Goal: Information Seeking & Learning: Learn about a topic

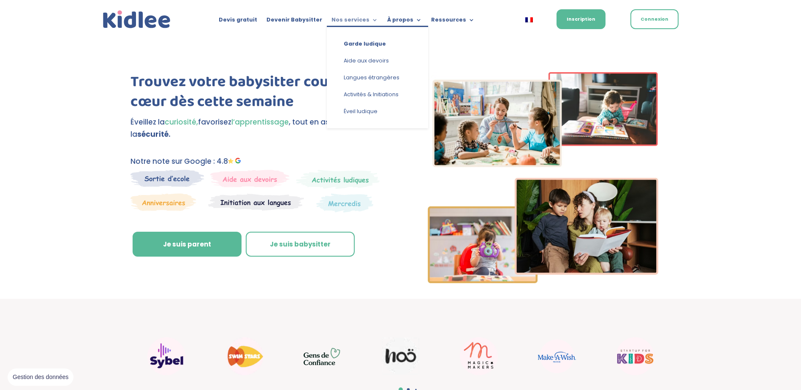
click at [357, 21] on link "Nos services" at bounding box center [355, 21] width 46 height 9
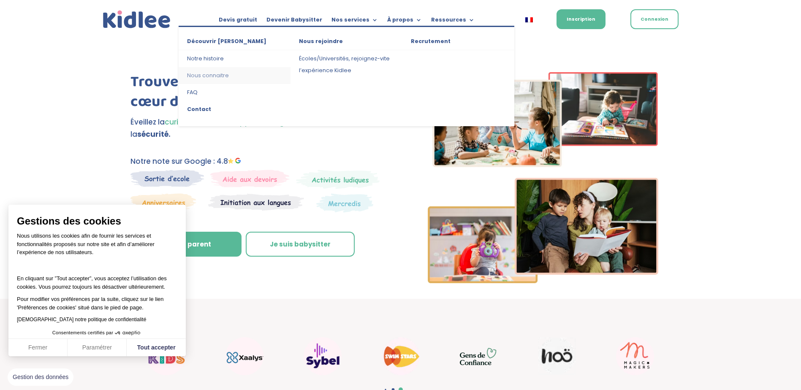
click at [214, 82] on link "Nous connaitre" at bounding box center [235, 75] width 112 height 17
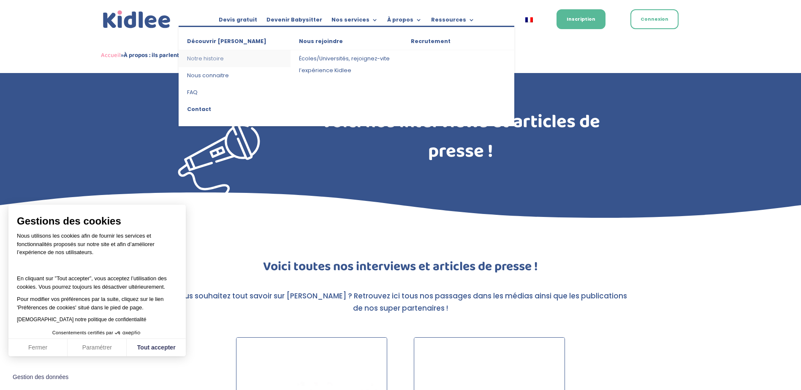
click at [204, 58] on link "Notre histoire" at bounding box center [235, 58] width 112 height 17
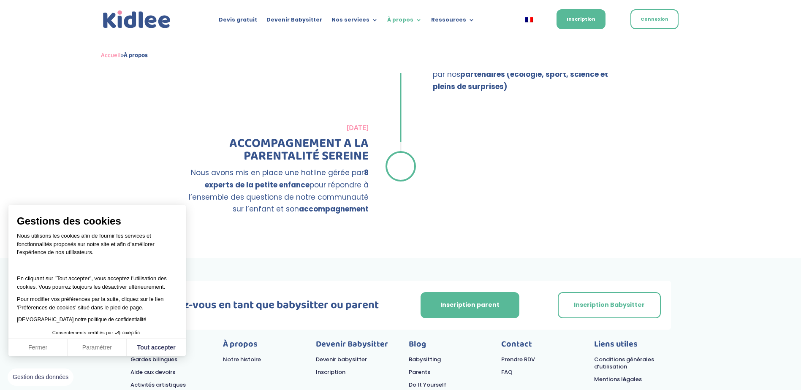
scroll to position [1478, 0]
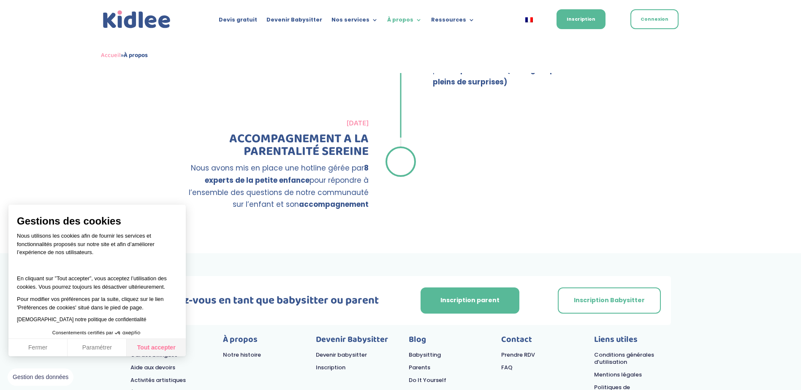
click at [155, 345] on button "Tout accepter" at bounding box center [156, 348] width 59 height 18
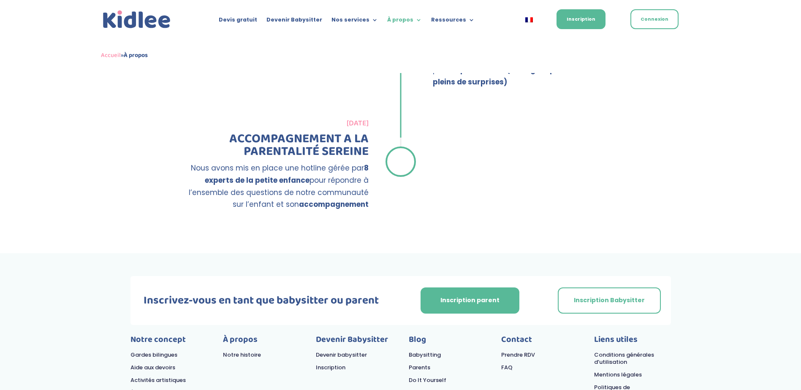
click at [505, 364] on link "FAQ" at bounding box center [506, 368] width 11 height 8
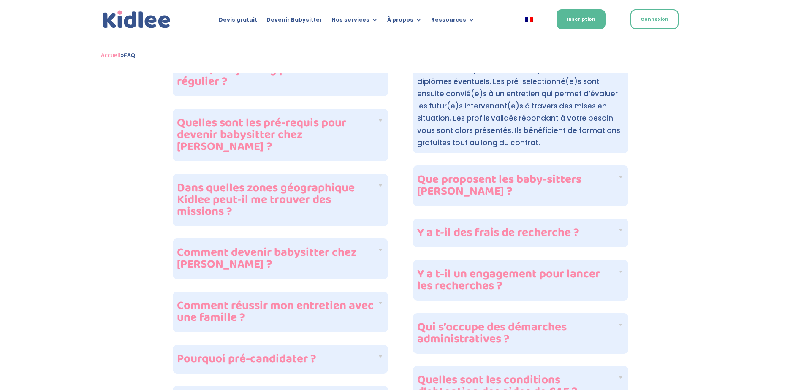
scroll to position [296, 0]
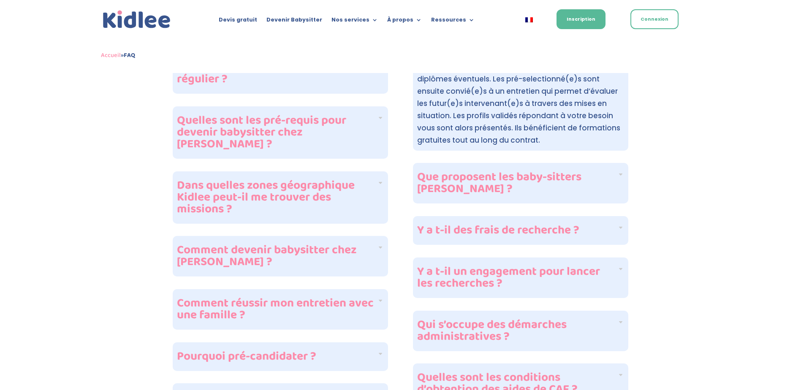
click at [435, 237] on h4 "Y a t-il des frais de recherche ?" at bounding box center [517, 231] width 200 height 12
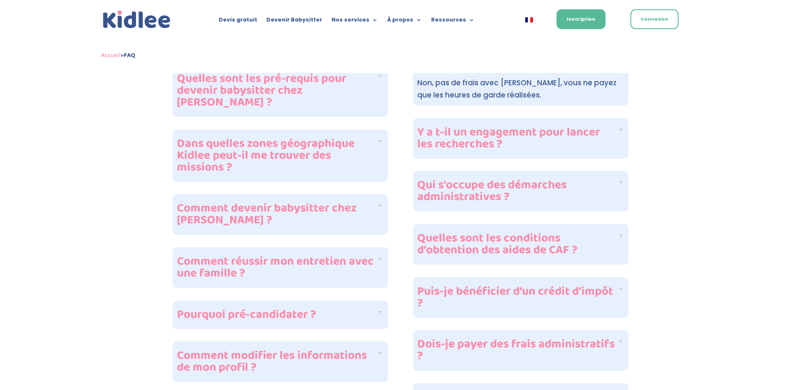
scroll to position [338, 0]
click at [469, 237] on h4 "Quelles sont les conditions d’obtention des aides de CAF ?" at bounding box center [517, 244] width 200 height 24
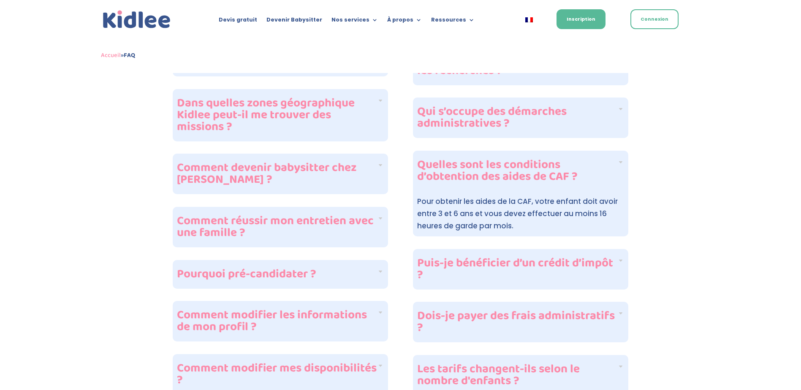
scroll to position [380, 0]
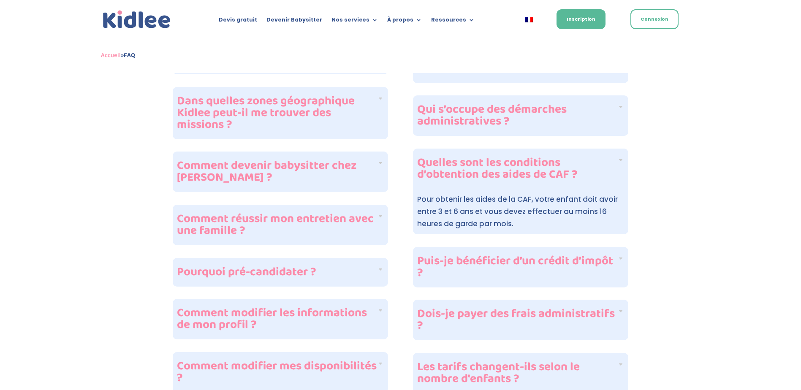
click at [469, 264] on h4 "Puis-je bénéficier d’un crédit d’impôt ?" at bounding box center [517, 268] width 200 height 24
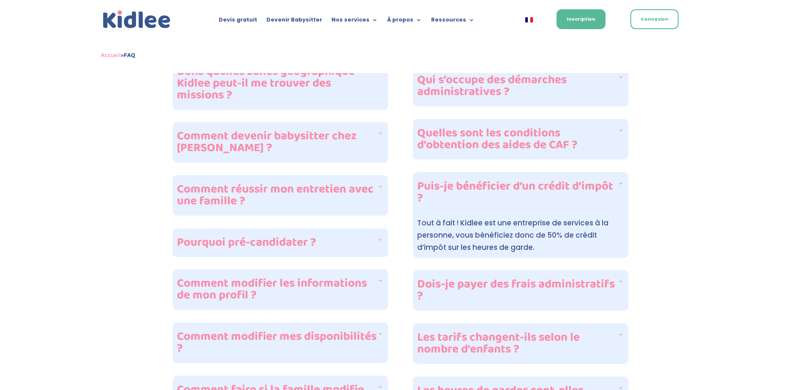
scroll to position [422, 0]
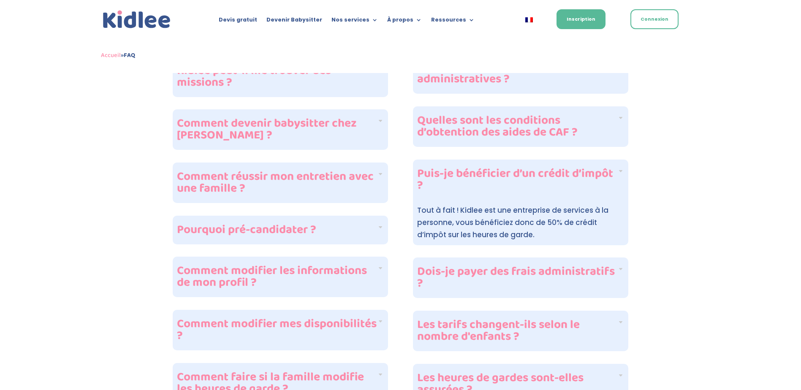
click at [482, 269] on h4 "Dois-je payer des frais administratifs ?" at bounding box center [517, 278] width 200 height 24
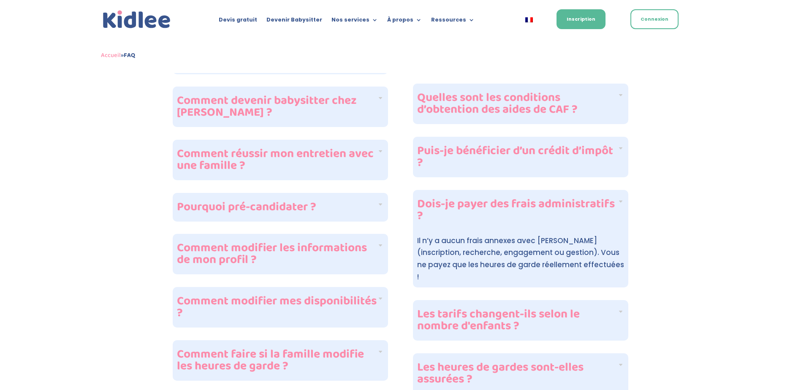
scroll to position [465, 0]
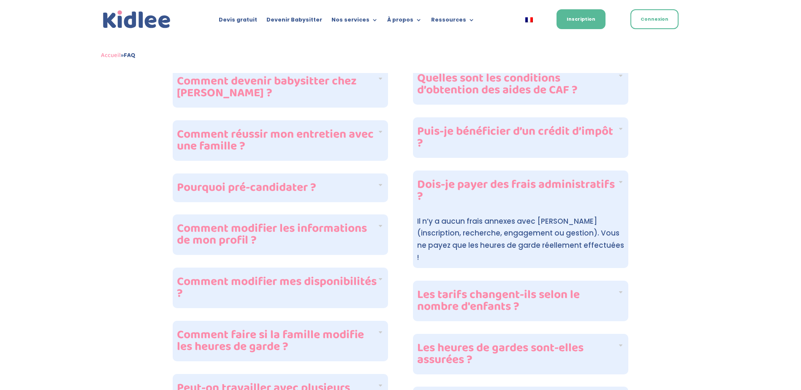
click at [482, 289] on h4 "Les tarifs changent-ils selon le nombre d'enfants ?" at bounding box center [517, 301] width 200 height 24
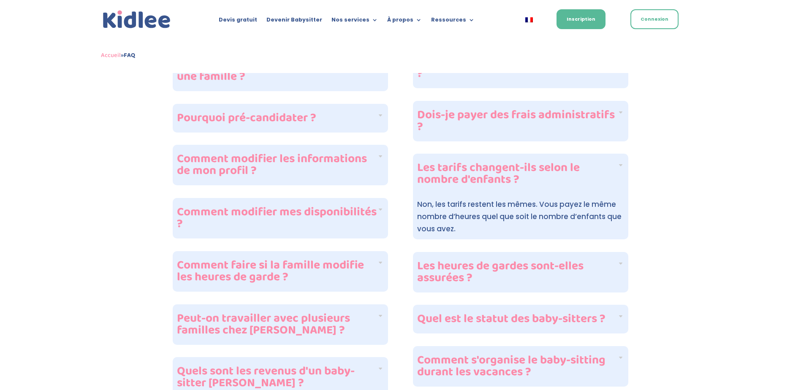
scroll to position [549, 0]
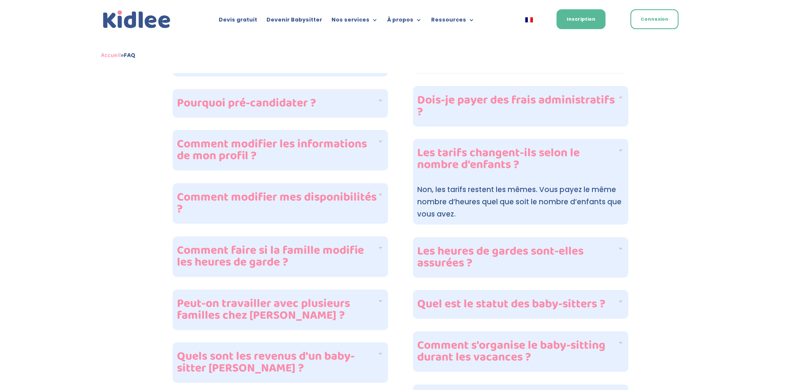
click at [468, 302] on h4 "Quel est le statut des baby-sitters ?" at bounding box center [517, 305] width 200 height 12
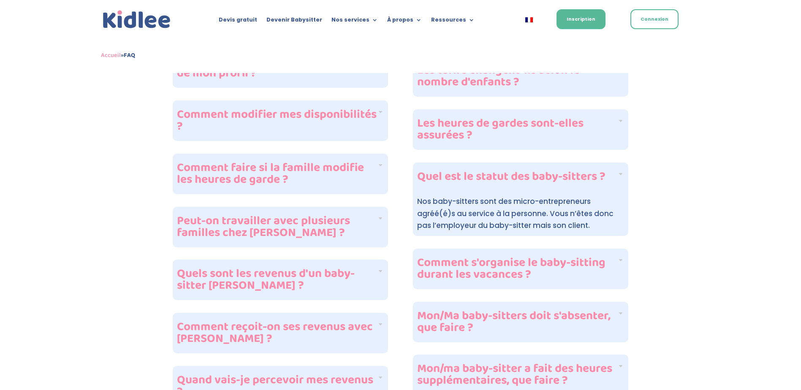
scroll to position [634, 0]
click at [452, 261] on h4 "Comment s'organise le baby-sitting durant les vacances ?" at bounding box center [517, 268] width 200 height 24
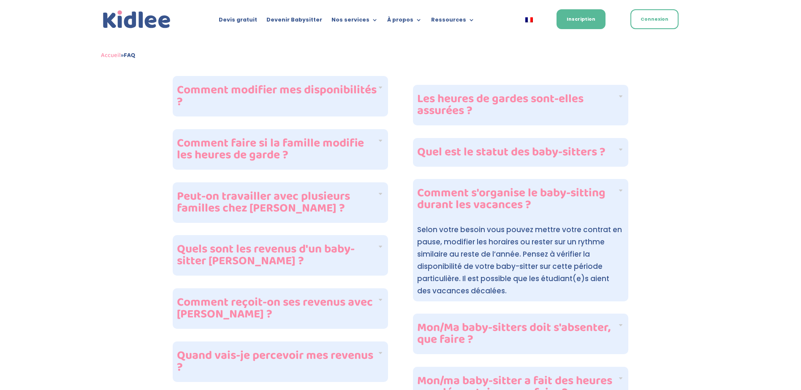
scroll to position [676, 0]
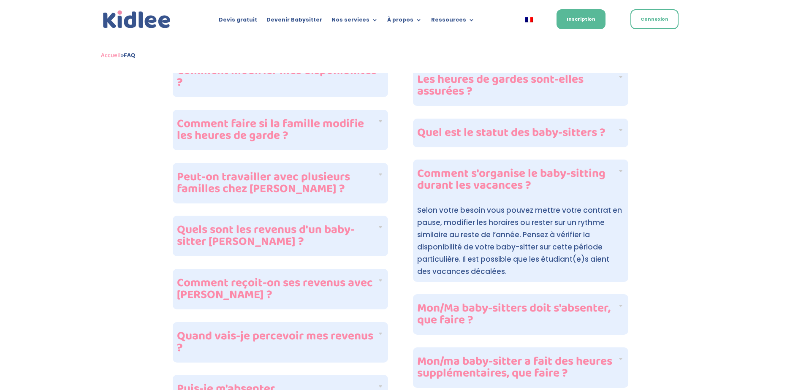
click at [470, 303] on h4 "Mon/Ma baby-sitters doit s'absenter, que faire ?" at bounding box center [517, 315] width 200 height 24
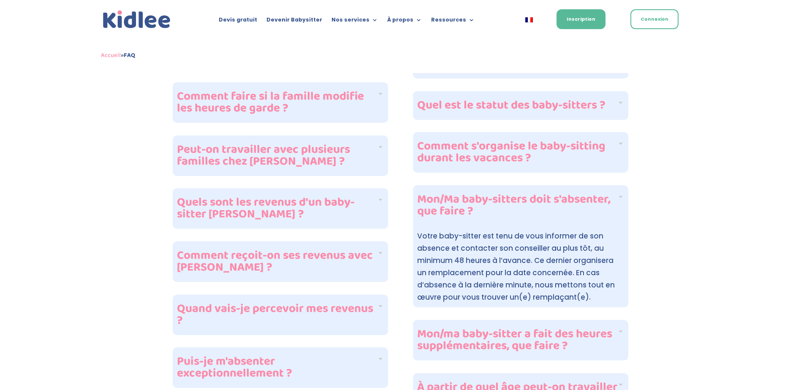
scroll to position [718, 0]
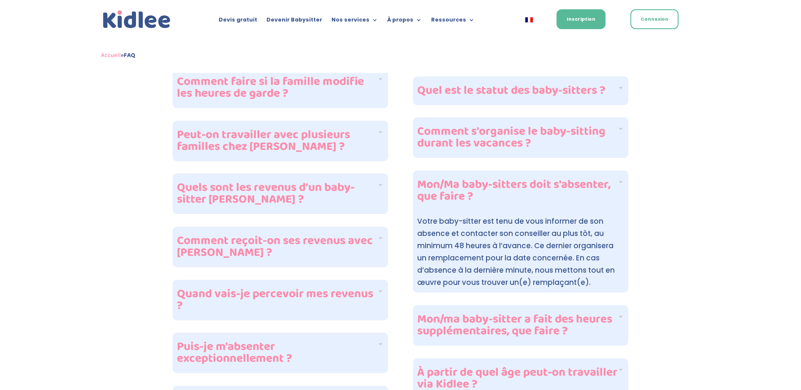
click at [473, 326] on h4 "Mon/ma baby-sitter a fait des heures supplémentaires, que faire ?" at bounding box center [517, 326] width 200 height 24
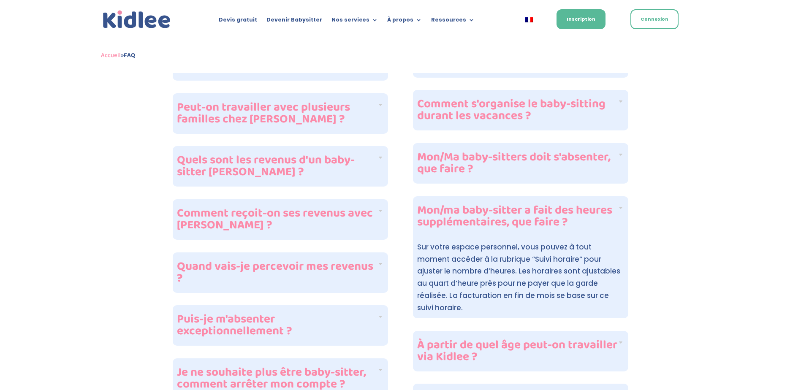
scroll to position [760, 0]
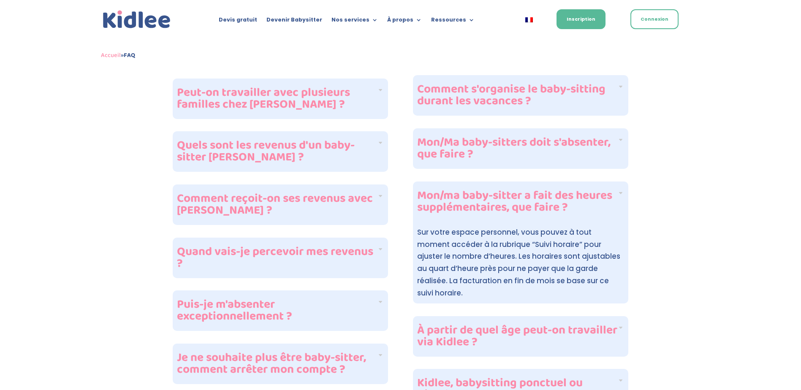
click at [469, 325] on h4 "À partir de quel âge peut-on travailler via Kidlee ?" at bounding box center [517, 337] width 200 height 24
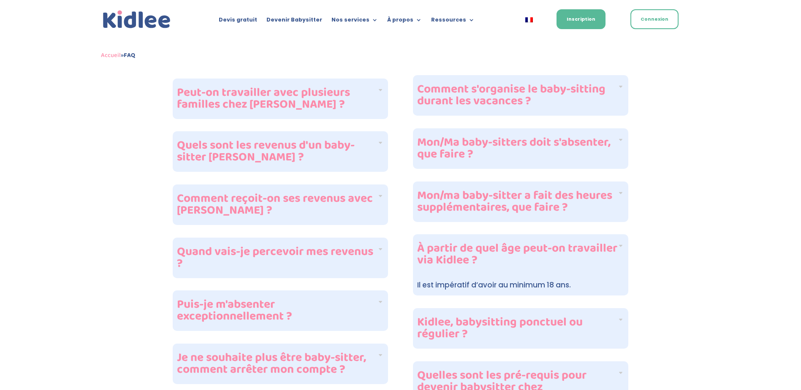
click at [469, 317] on h4 "Kidlee, babysitting ponctuel ou régulier ?" at bounding box center [517, 329] width 200 height 24
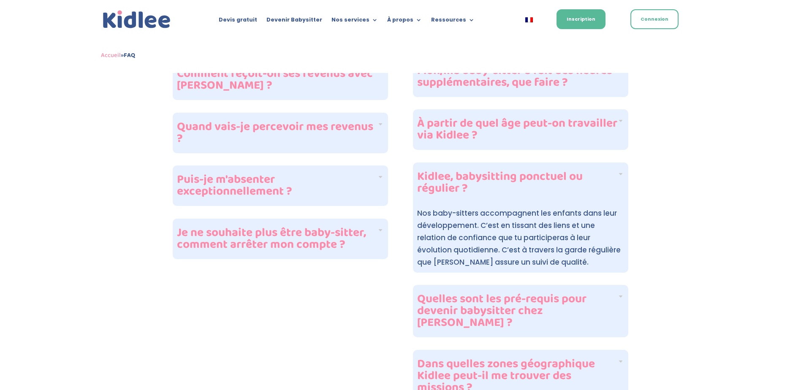
scroll to position [887, 0]
click at [465, 306] on h4 "Quelles sont les pré-requis pour devenir babysitter chez Kidlee ?" at bounding box center [517, 309] width 200 height 35
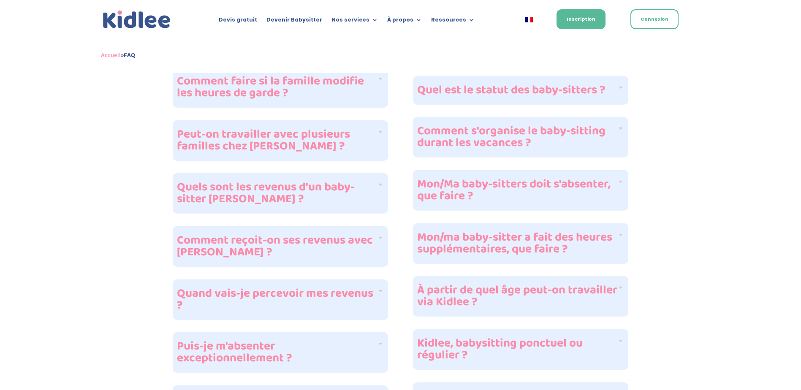
scroll to position [718, 0]
click at [344, 235] on h4 "Comment reçoit-on ses revenus avec Kidlee ?" at bounding box center [277, 247] width 200 height 24
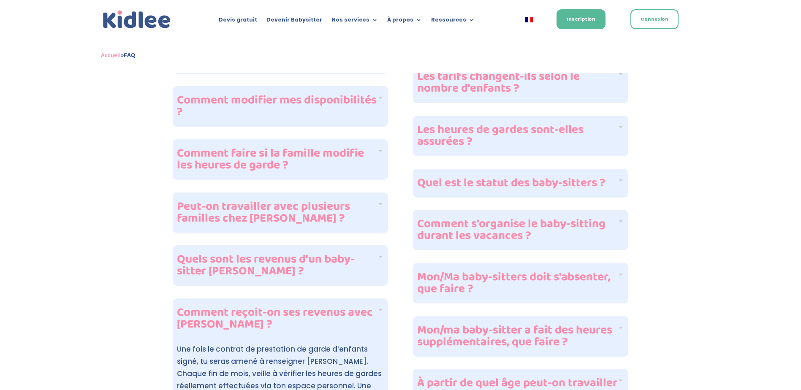
scroll to position [613, 0]
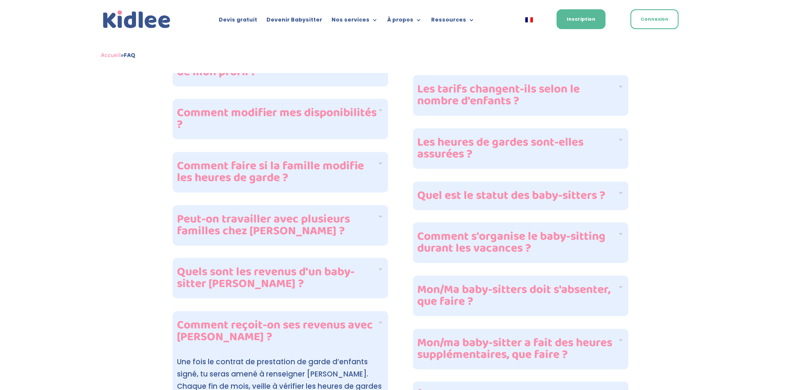
click at [293, 161] on h4 "Comment faire si la famille modifie les heures de garde ?" at bounding box center [277, 172] width 200 height 24
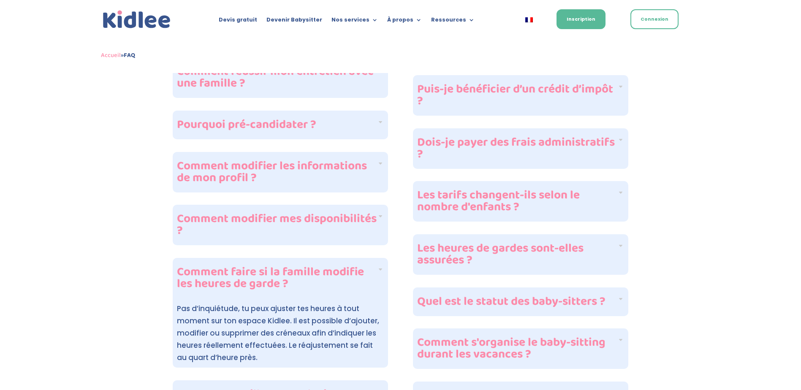
scroll to position [486, 0]
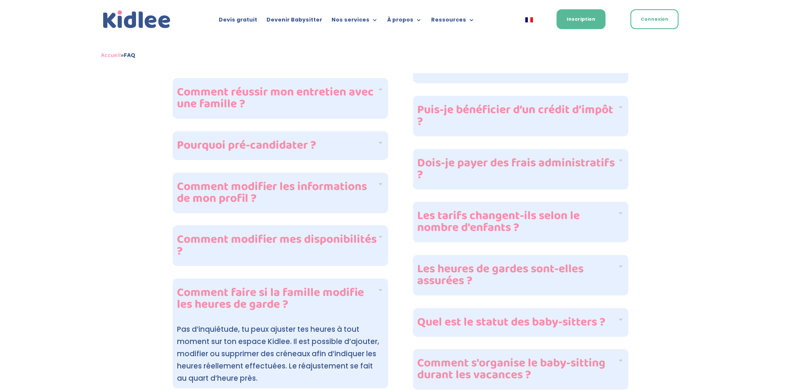
click at [280, 182] on h4 "Comment modifier les informations de mon profil ?" at bounding box center [277, 193] width 200 height 24
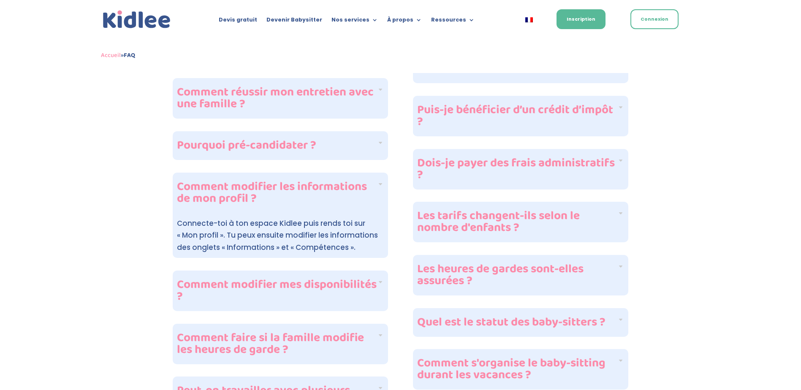
click at [301, 279] on h4 "Comment modifier mes disponibilités ?" at bounding box center [277, 291] width 200 height 24
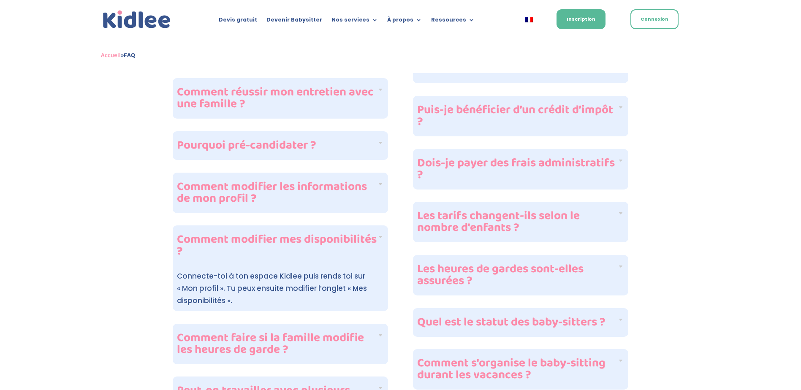
click at [288, 140] on h4 "Pourquoi pré-candidater ?" at bounding box center [277, 146] width 200 height 12
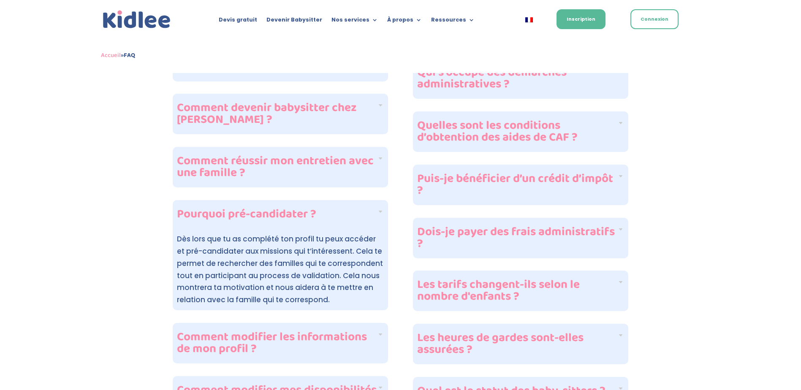
scroll to position [402, 0]
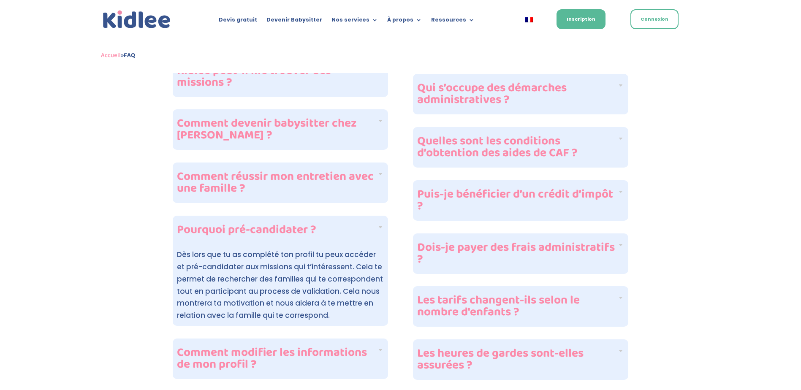
click at [284, 224] on h4 "Pourquoi pré-candidater ?" at bounding box center [277, 230] width 200 height 12
click at [375, 224] on h4 "Pourquoi pré-candidater ?" at bounding box center [277, 230] width 200 height 12
click at [465, 137] on h4 "Quelles sont les conditions d’obtention des aides de CAF ?" at bounding box center [517, 148] width 200 height 24
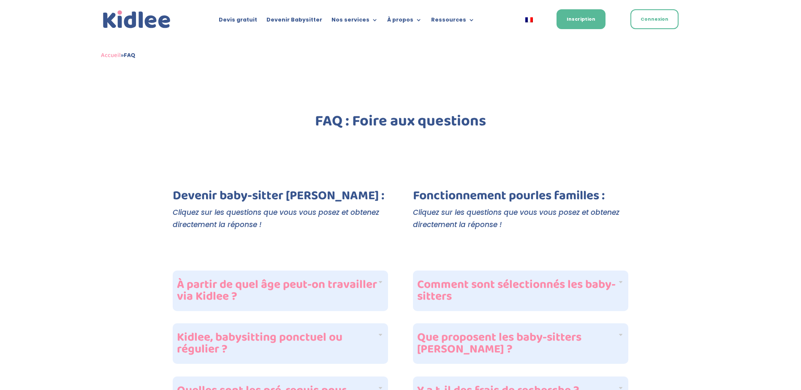
scroll to position [0, 0]
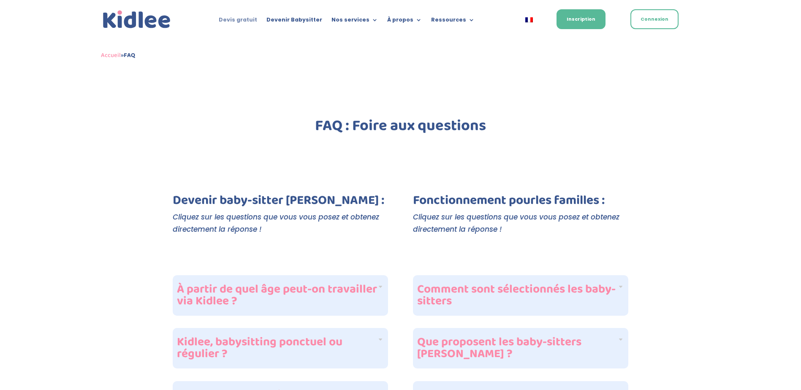
click at [239, 17] on link "Devis gratuit" at bounding box center [238, 21] width 38 height 9
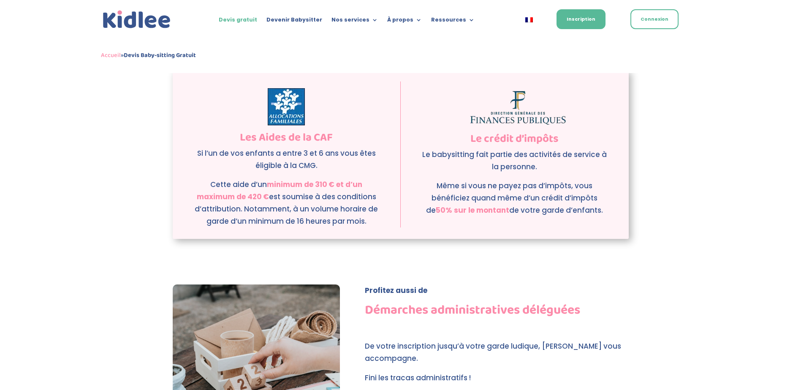
scroll to position [1056, 0]
